Goal: Information Seeking & Learning: Learn about a topic

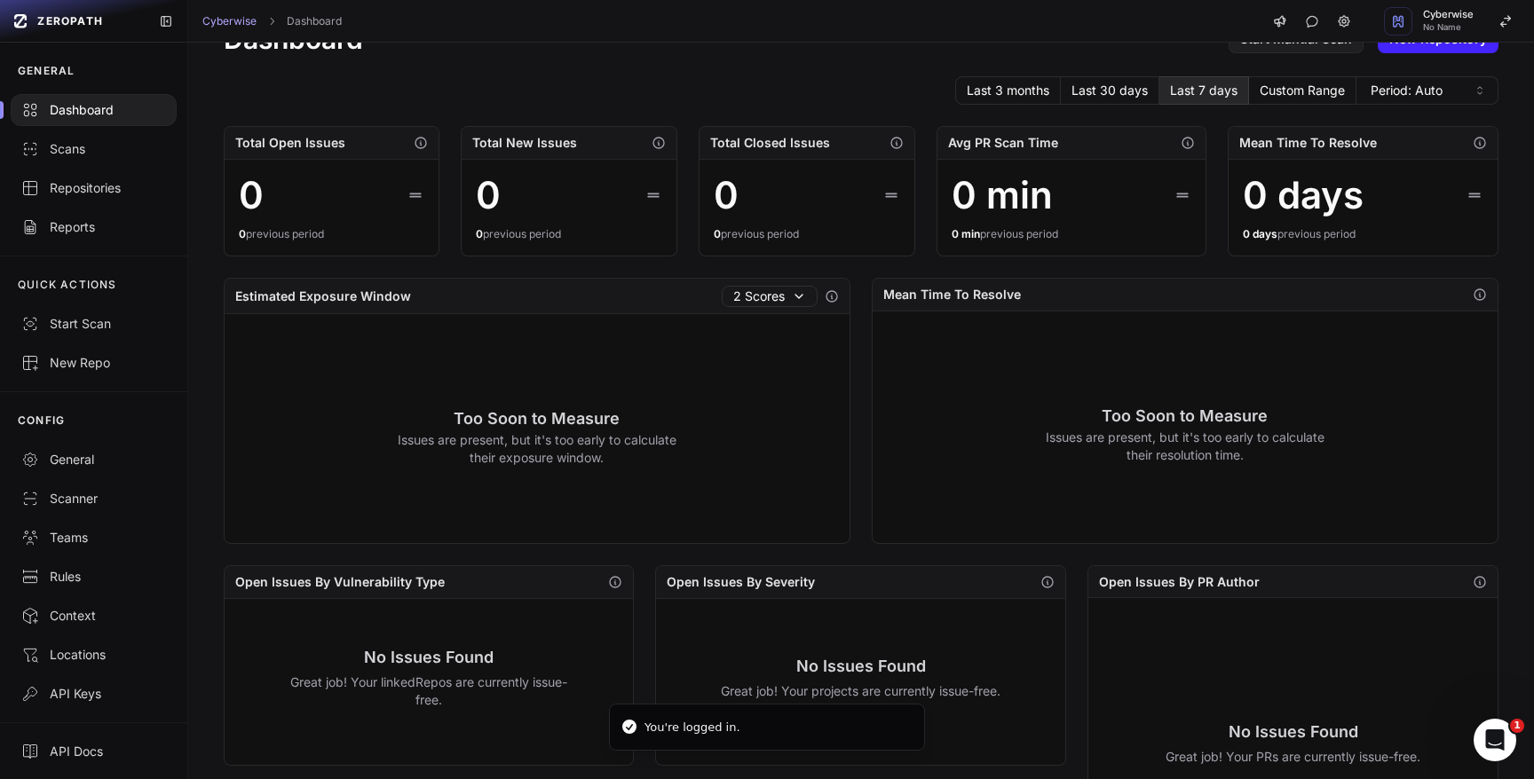
scroll to position [53, 0]
click at [99, 189] on div "Repositories" at bounding box center [93, 188] width 145 height 18
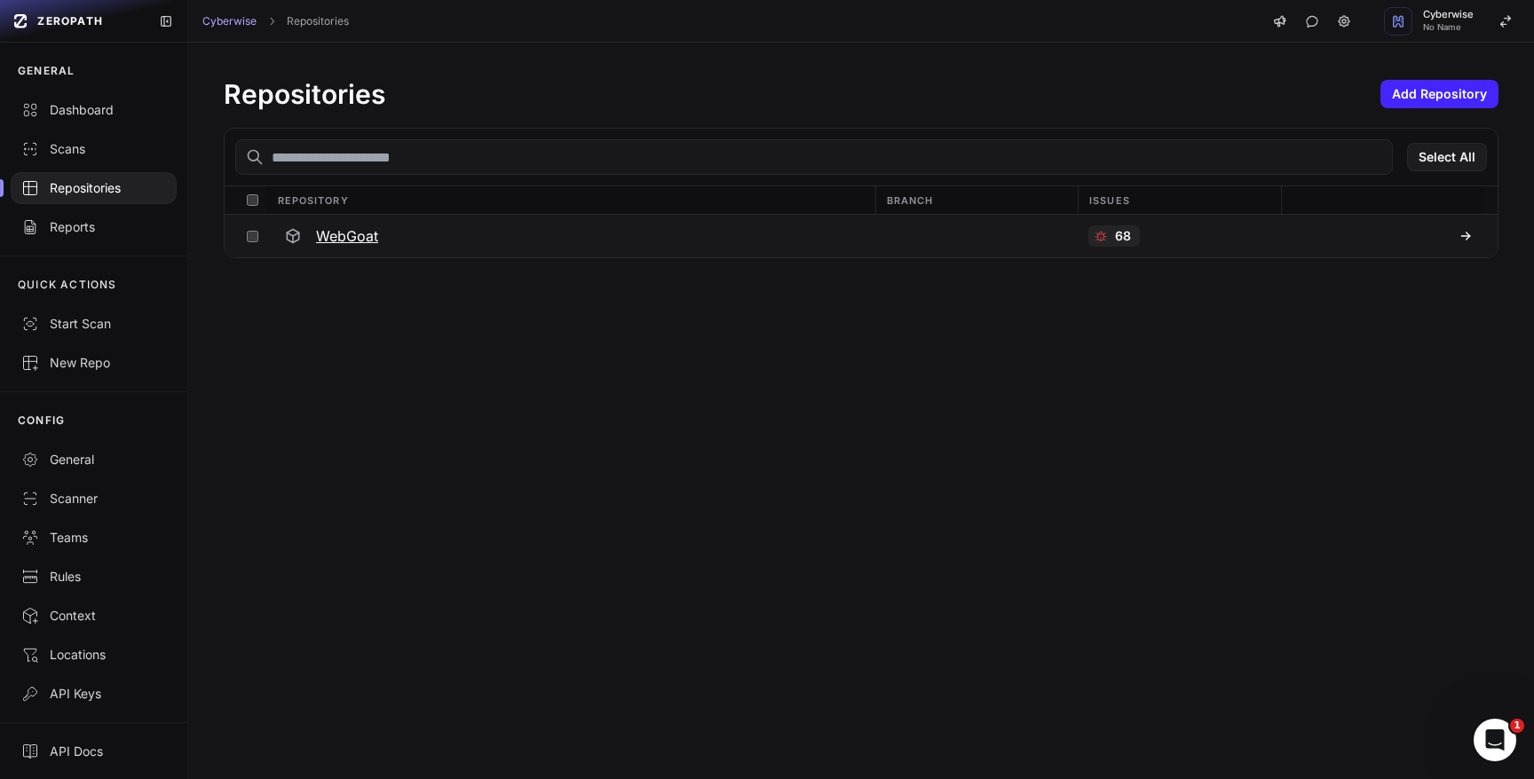
click at [336, 234] on h3 "WebGoat" at bounding box center [347, 235] width 62 height 21
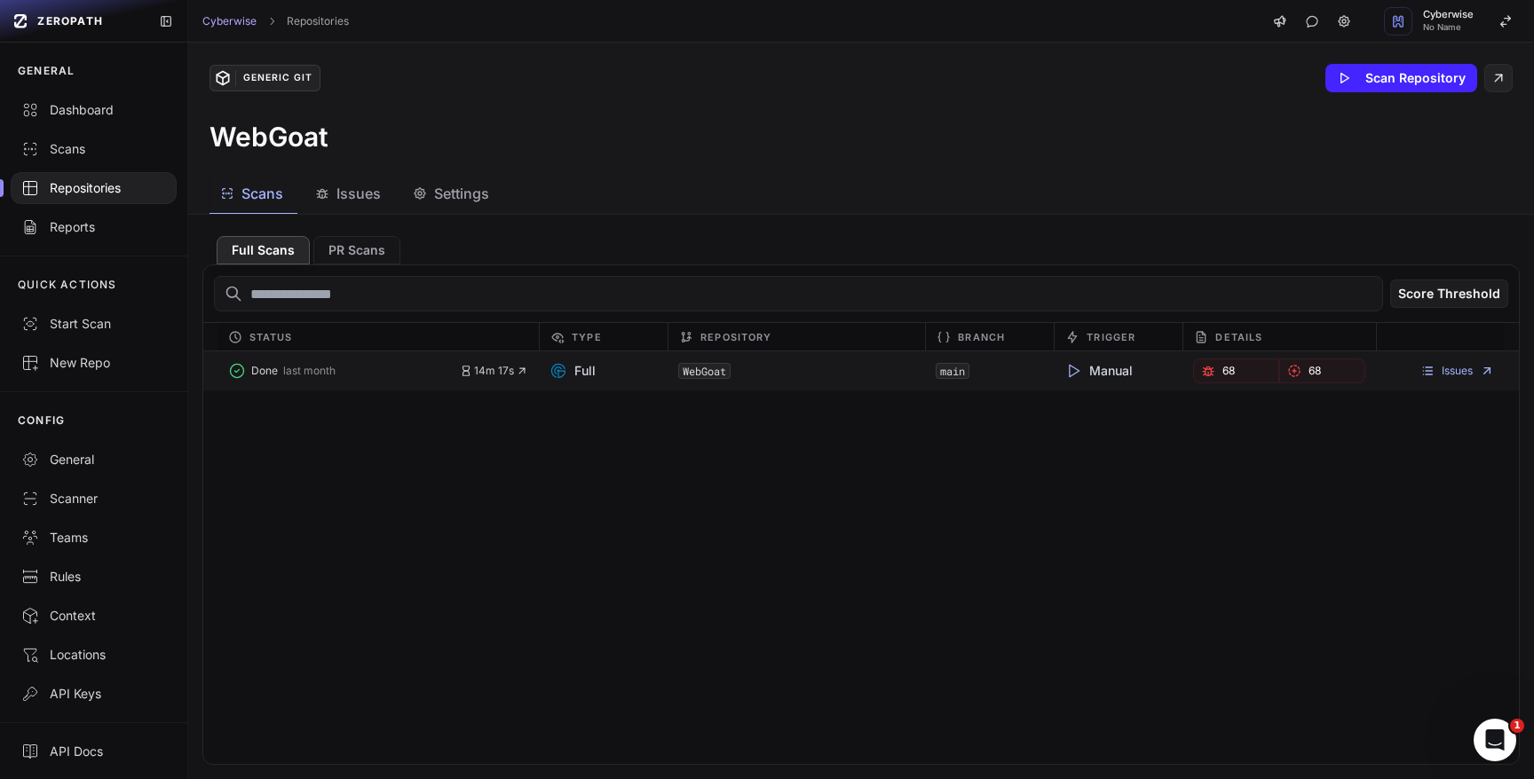
click at [1461, 361] on div "Issues" at bounding box center [1440, 371] width 129 height 25
click at [1461, 369] on link "Issues" at bounding box center [1457, 371] width 74 height 14
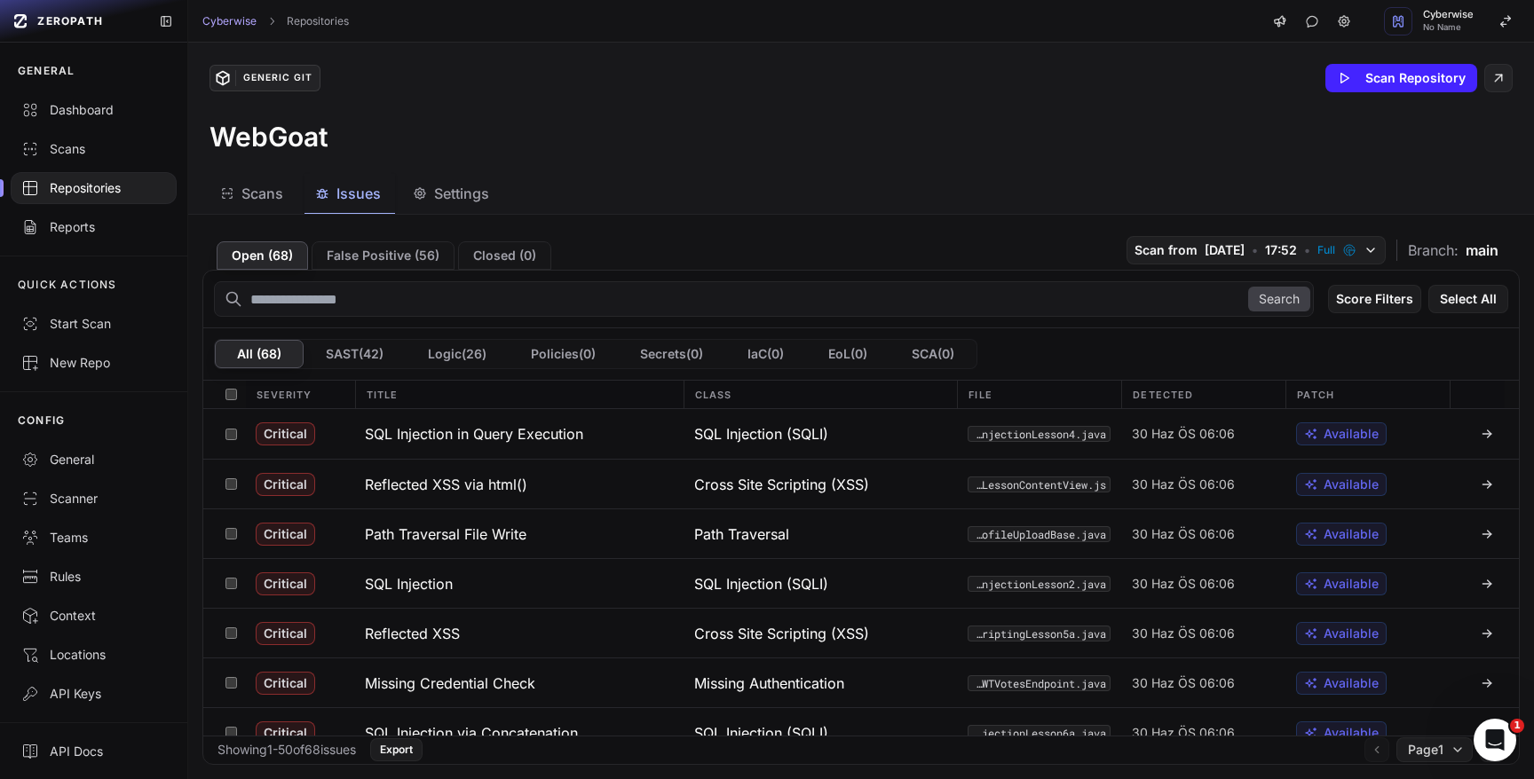
click at [654, 191] on div "Scans Issues Settings" at bounding box center [839, 194] width 1303 height 40
click at [409, 443] on h3 "SQL Injection in Query Execution" at bounding box center [474, 433] width 218 height 21
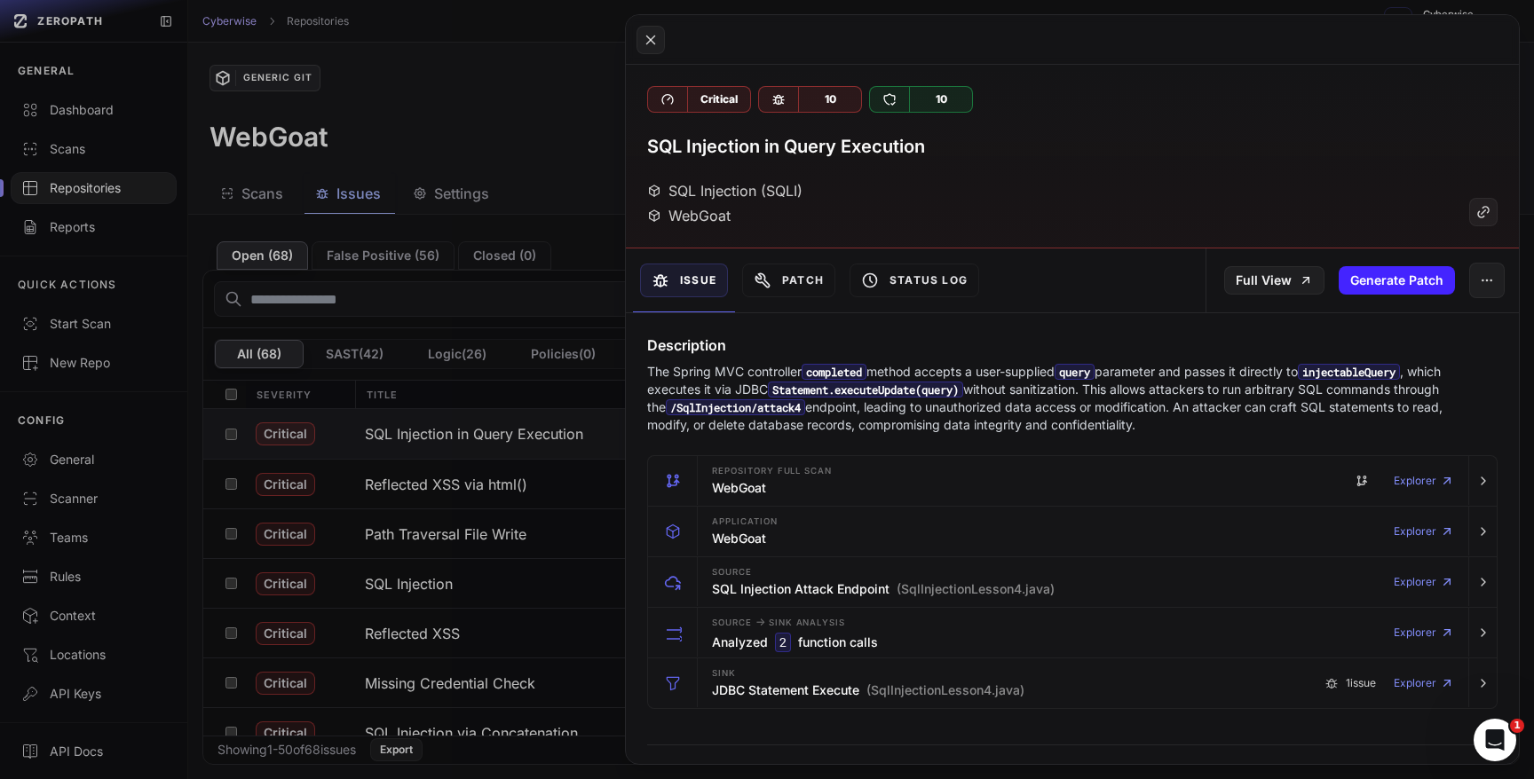
click at [509, 182] on button at bounding box center [767, 389] width 1534 height 779
